Goal: Find contact information: Obtain details needed to contact an individual or organization

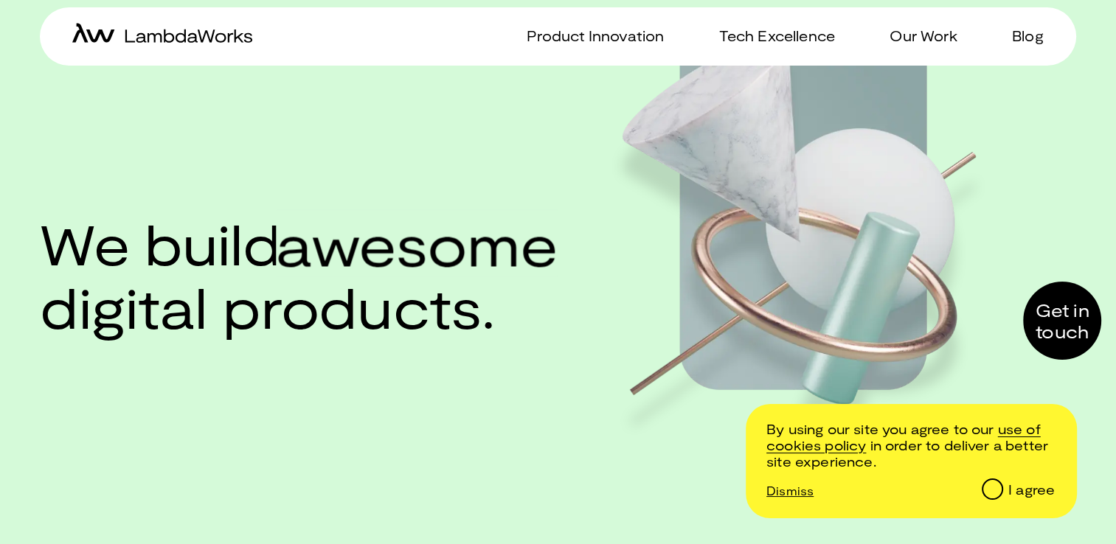
scroll to position [295, 0]
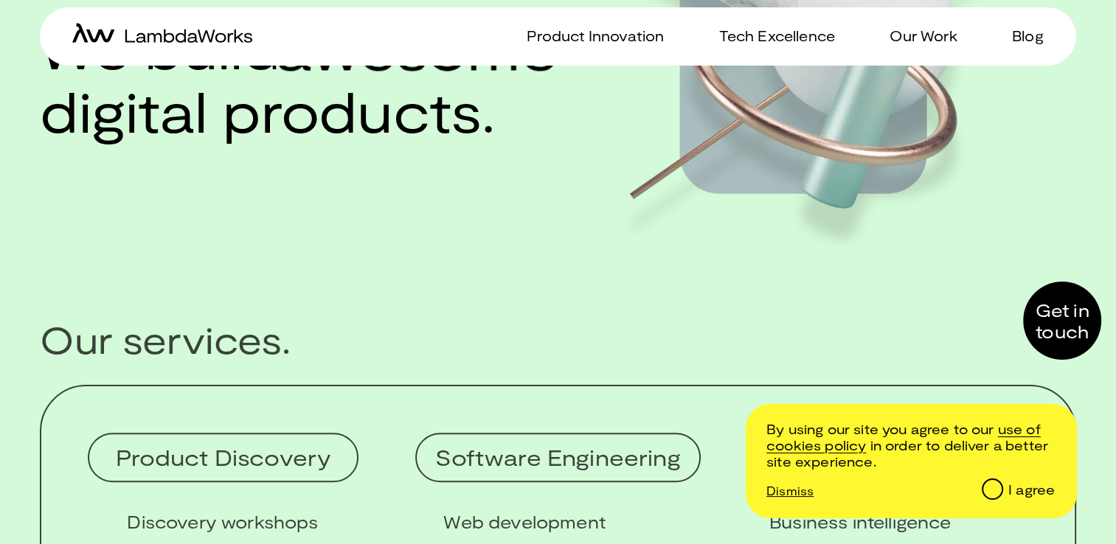
click at [1026, 487] on div "I agree" at bounding box center [1031, 490] width 46 height 16
click at [1001, 487] on input "I agree" at bounding box center [991, 488] width 18 height 18
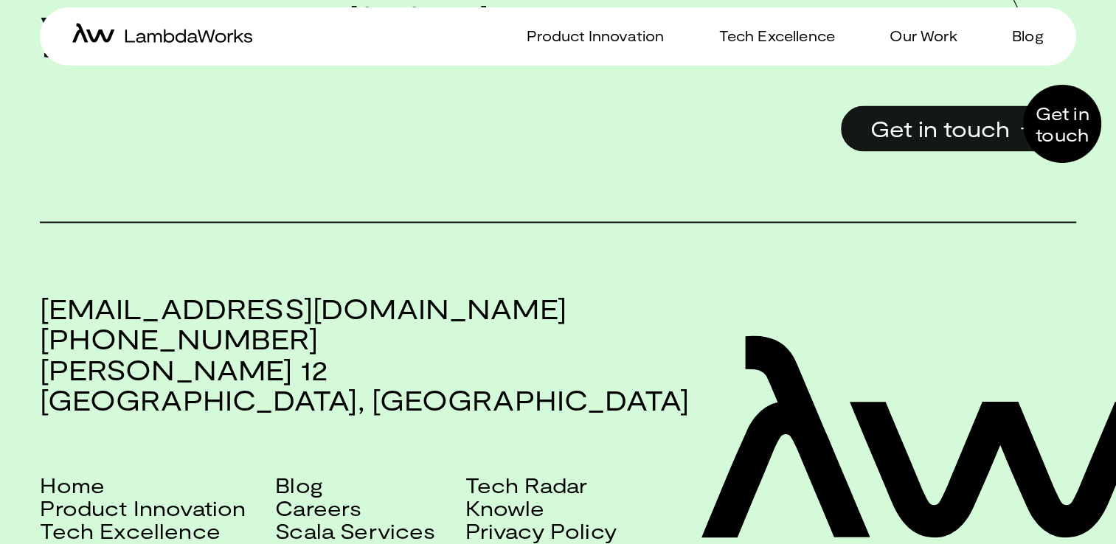
scroll to position [3345, 0]
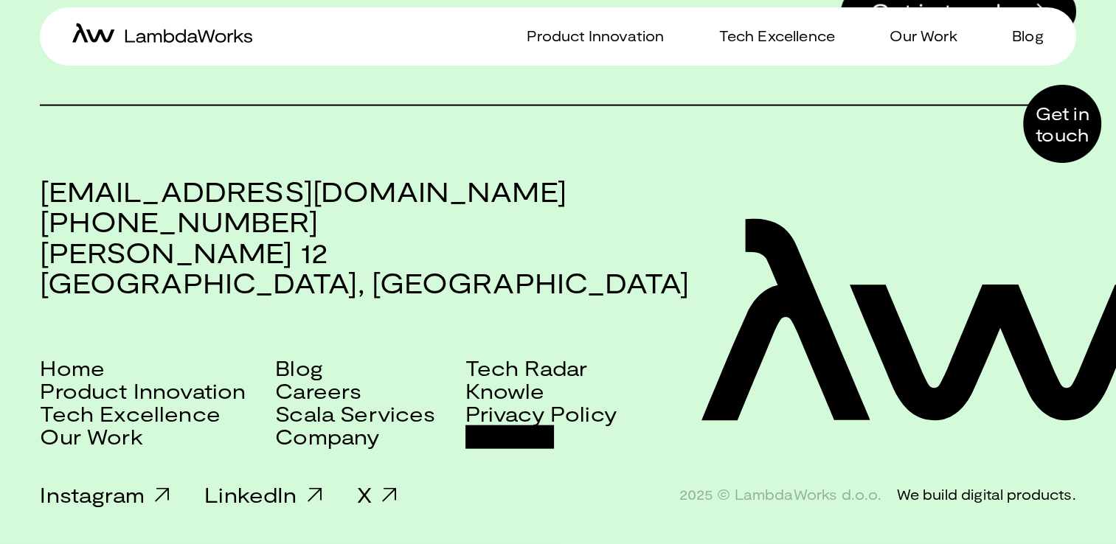
click at [502, 438] on link "Contact" at bounding box center [509, 436] width 88 height 23
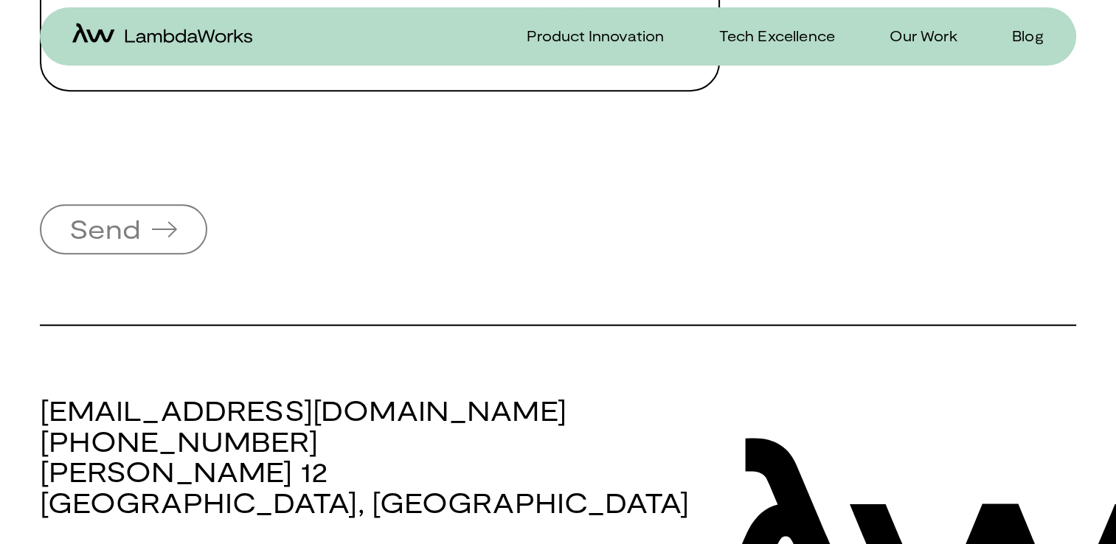
scroll to position [1188, 0]
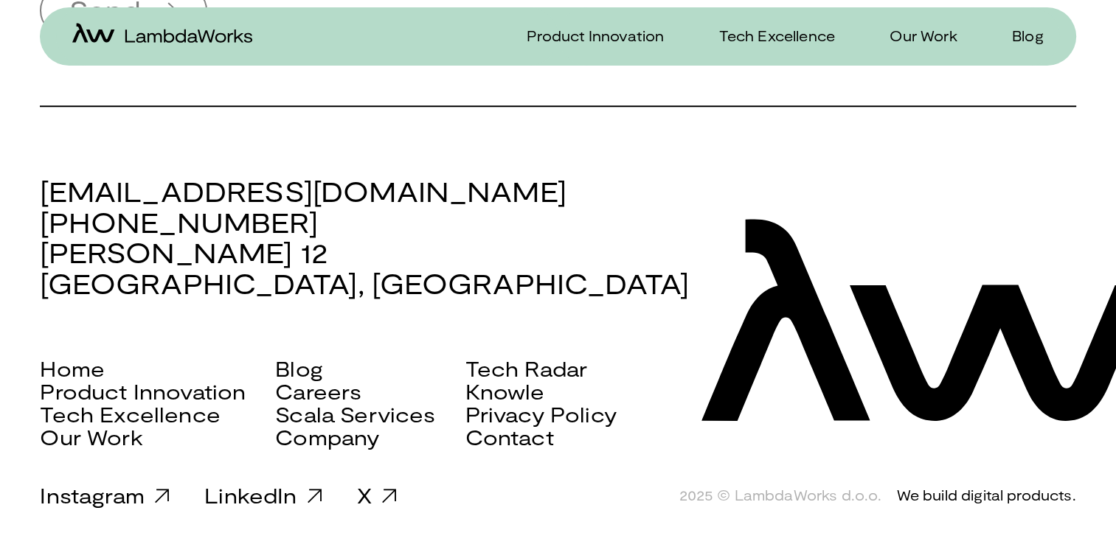
drag, startPoint x: 48, startPoint y: 251, endPoint x: 325, endPoint y: 261, distance: 277.5
click at [325, 261] on h3 "[EMAIL_ADDRESS][DOMAIN_NAME] [PHONE_NUMBER] [PERSON_NAME][STREET_ADDRESS]" at bounding box center [557, 237] width 1035 height 122
copy h3 "[PERSON_NAME] 12"
click at [355, 442] on link "Company" at bounding box center [327, 437] width 104 height 23
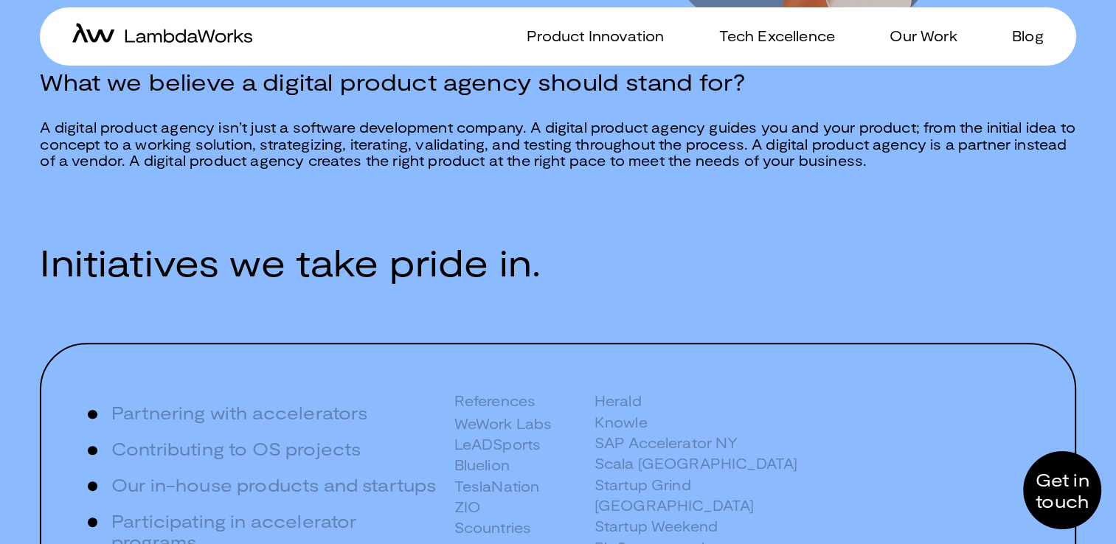
scroll to position [480, 0]
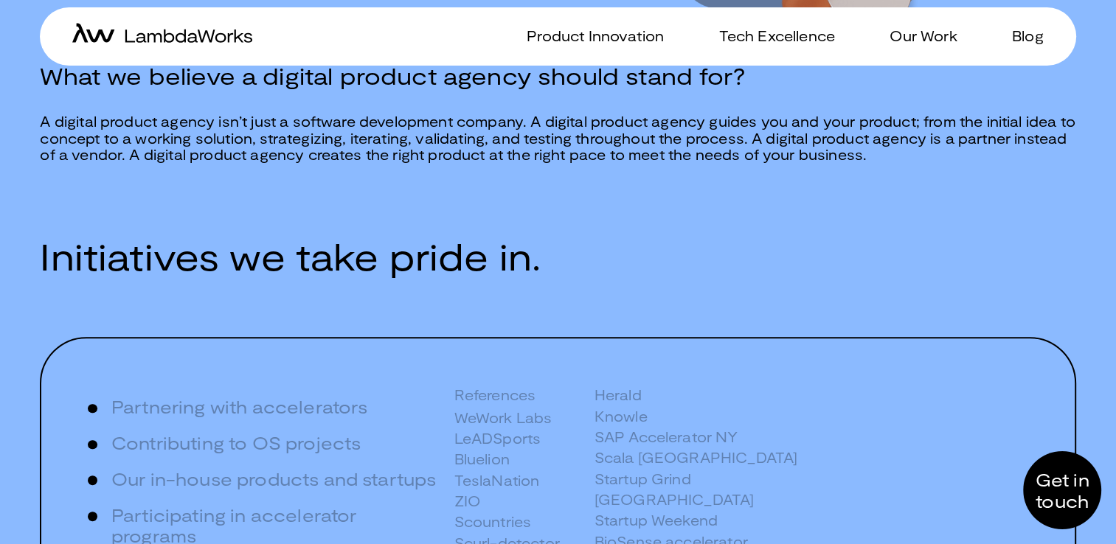
click at [643, 240] on h2 "Initiatives we take pride in." at bounding box center [557, 256] width 1035 height 45
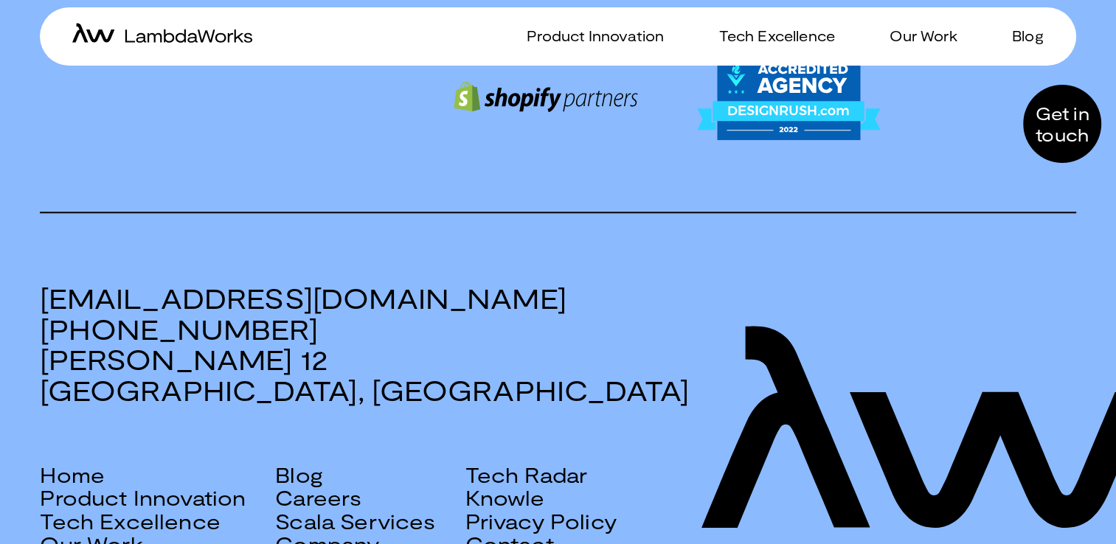
scroll to position [1865, 0]
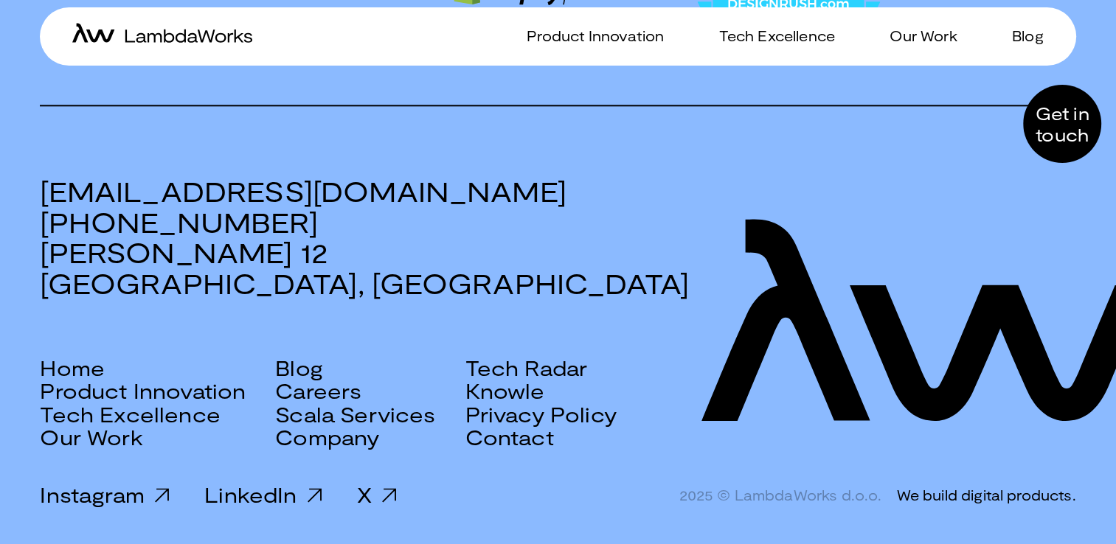
click at [668, 30] on div "Product Innovation Tech Excellence Our Work Blog" at bounding box center [808, 36] width 501 height 58
click at [599, 43] on p "Product Innovation" at bounding box center [595, 35] width 137 height 21
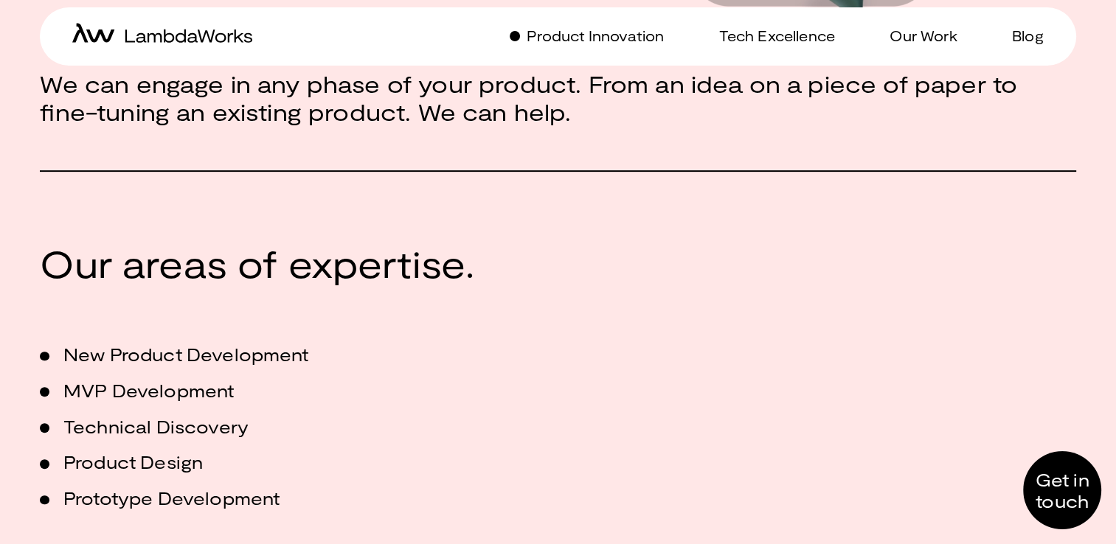
scroll to position [468, 0]
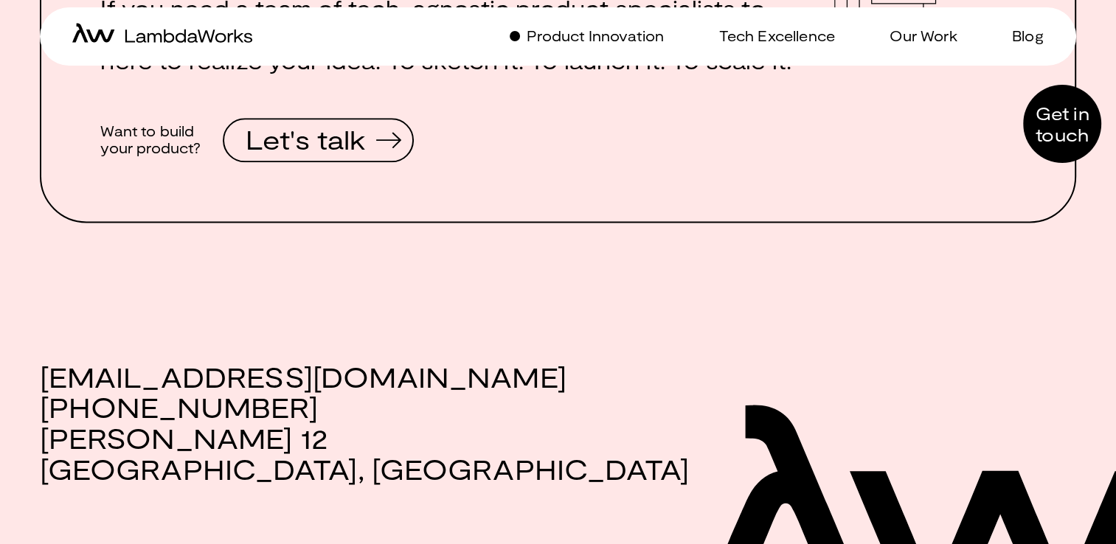
scroll to position [2121, 0]
